Goal: Find specific page/section: Find specific page/section

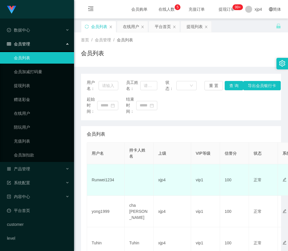
click at [98, 179] on td "Runwei1234" at bounding box center [106, 180] width 38 height 32
copy td "Runwei1234"
click at [101, 178] on td "Runwei1234" at bounding box center [106, 180] width 38 height 32
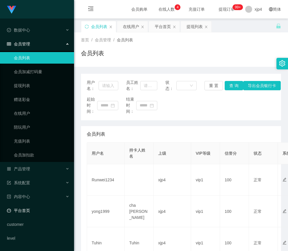
click at [35, 210] on link "平台首页" at bounding box center [38, 211] width 63 height 12
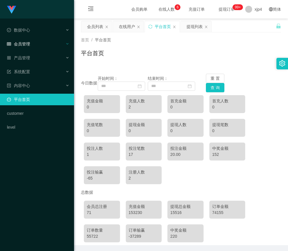
click at [27, 38] on div "会员管理" at bounding box center [37, 44] width 74 height 12
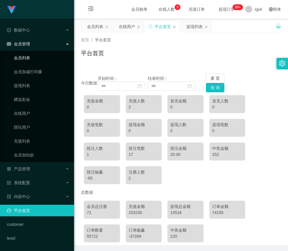
click at [27, 52] on link "会员列表" at bounding box center [42, 58] width 56 height 12
